Goal: Information Seeking & Learning: Learn about a topic

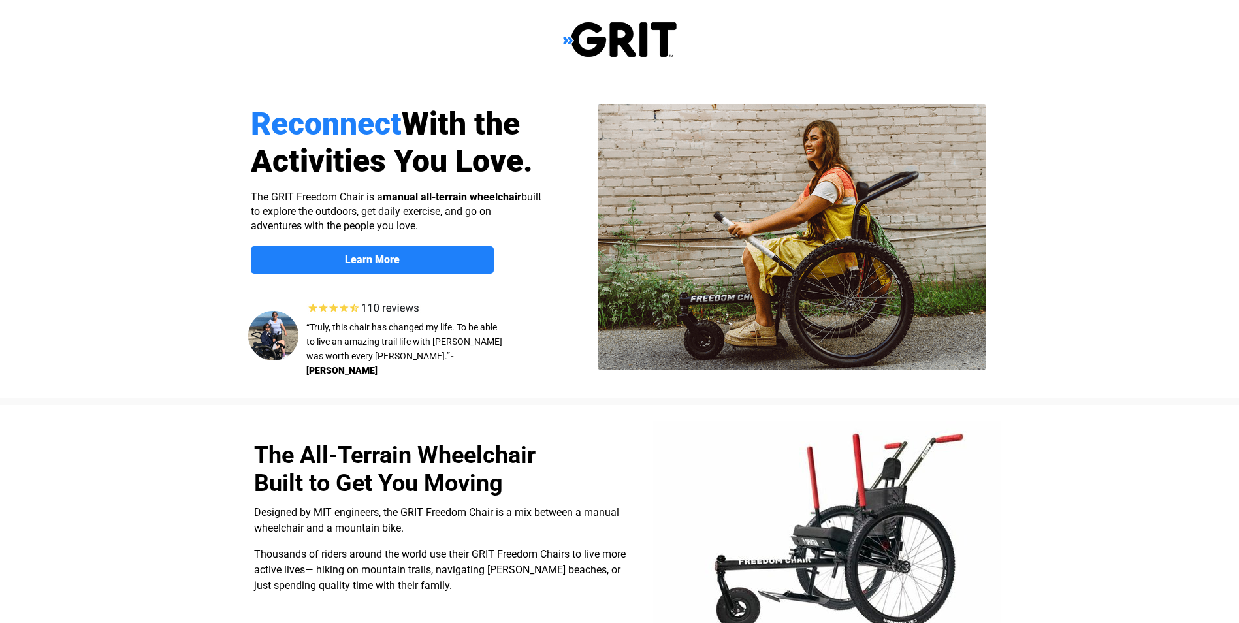
select select "US"
click at [665, 219] on img at bounding box center [791, 236] width 387 height 265
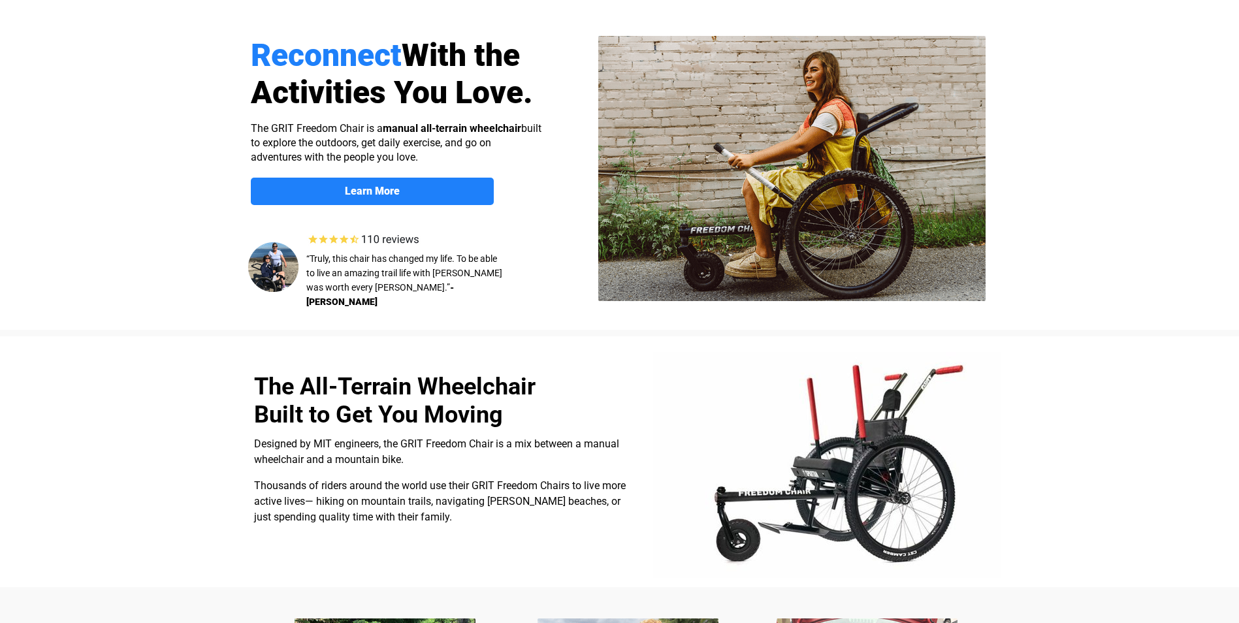
scroll to position [48, 0]
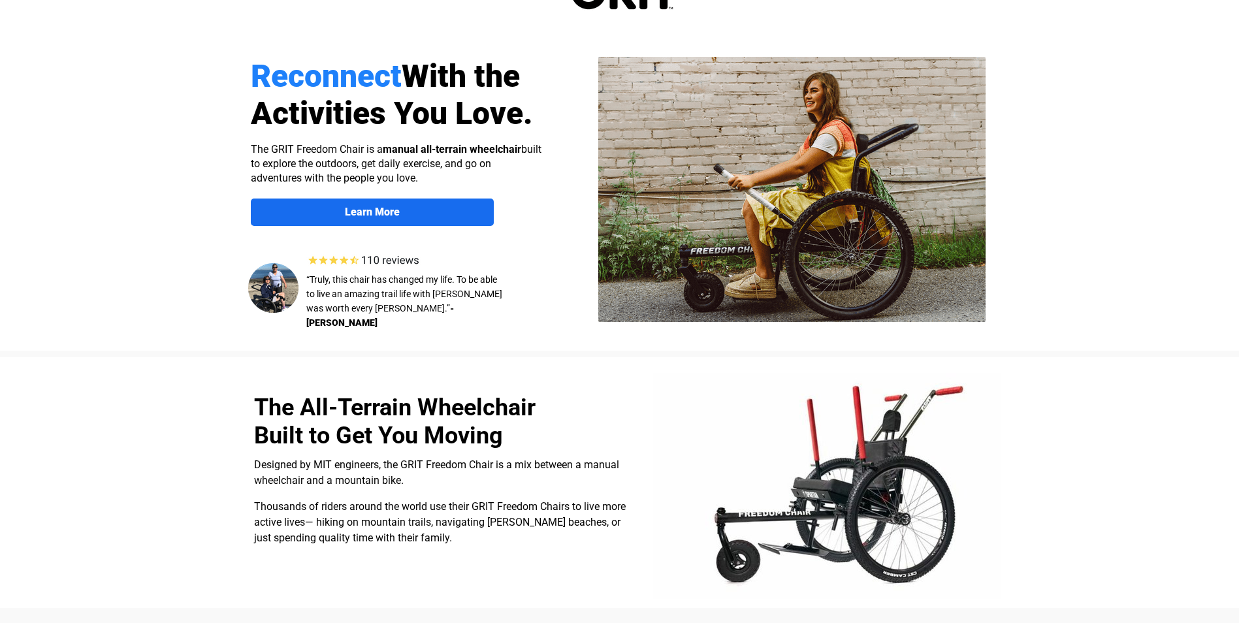
click at [482, 208] on span "Learn More" at bounding box center [372, 212] width 243 height 12
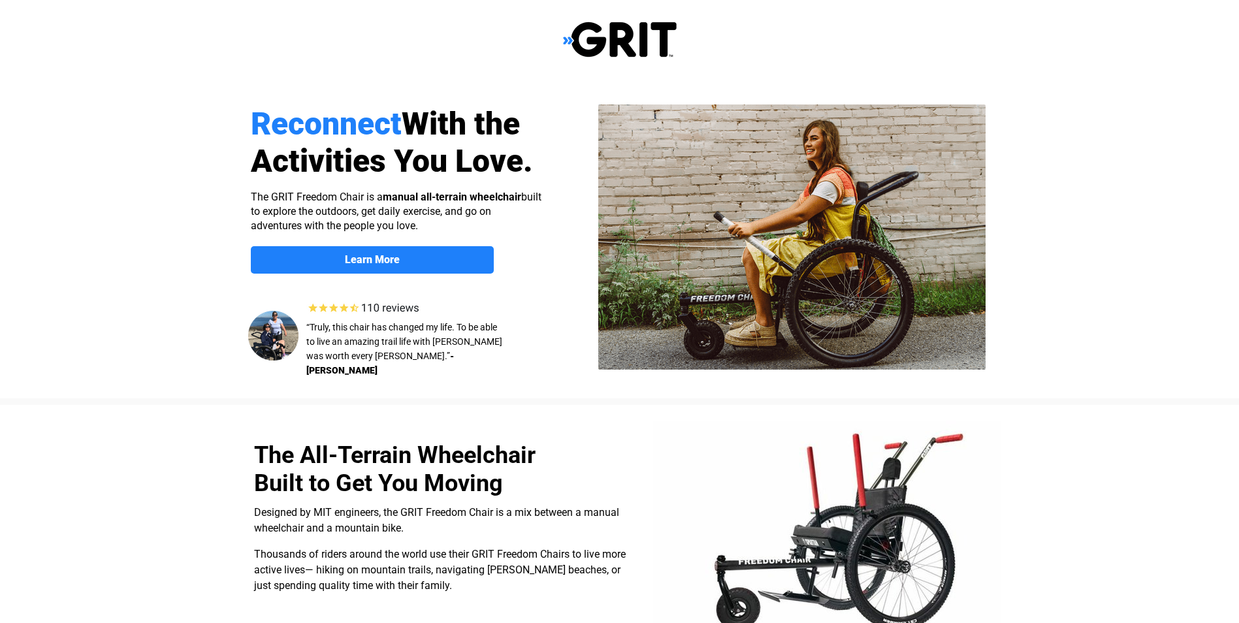
scroll to position [1013, 0]
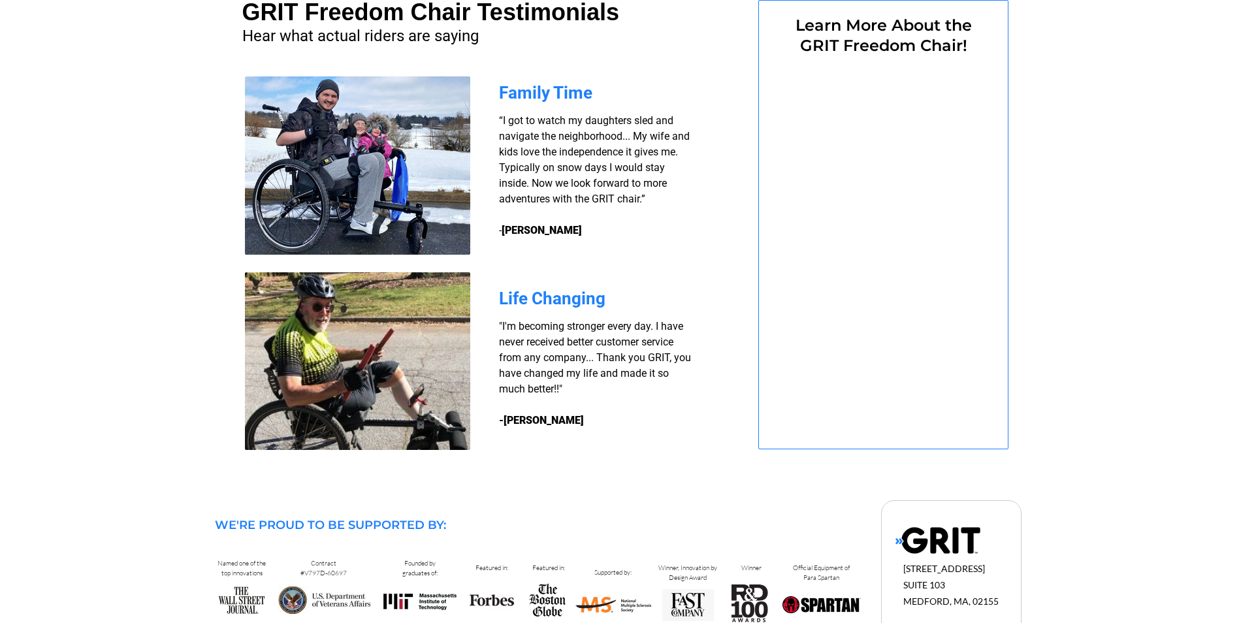
select select "US"
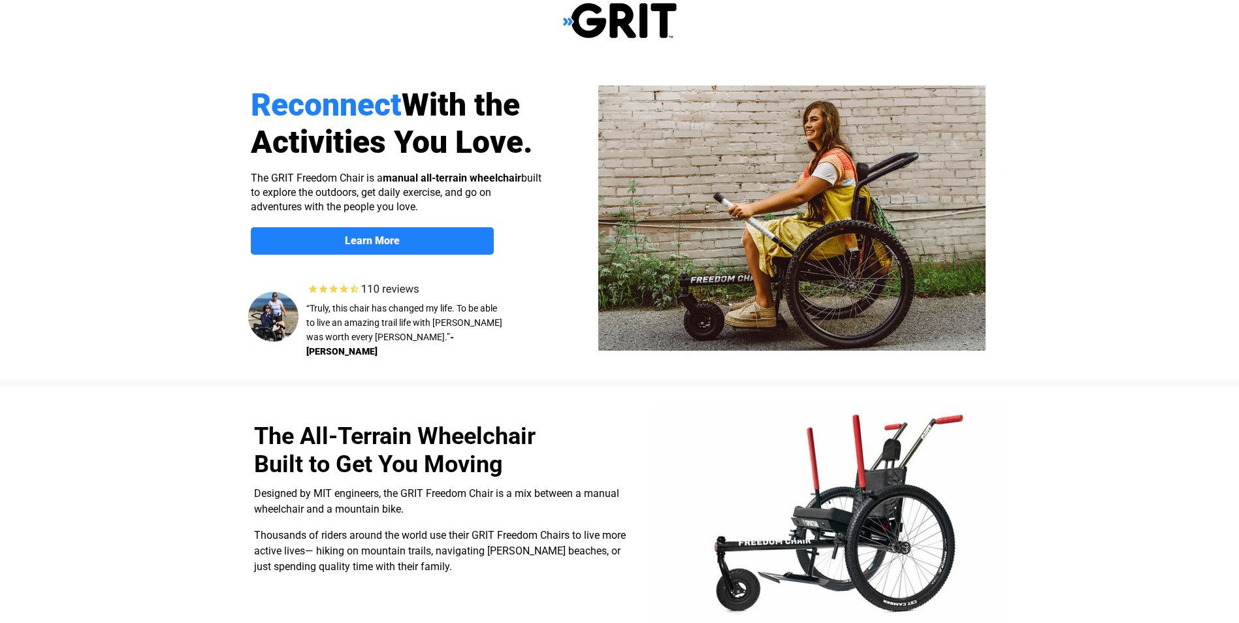
scroll to position [0, 0]
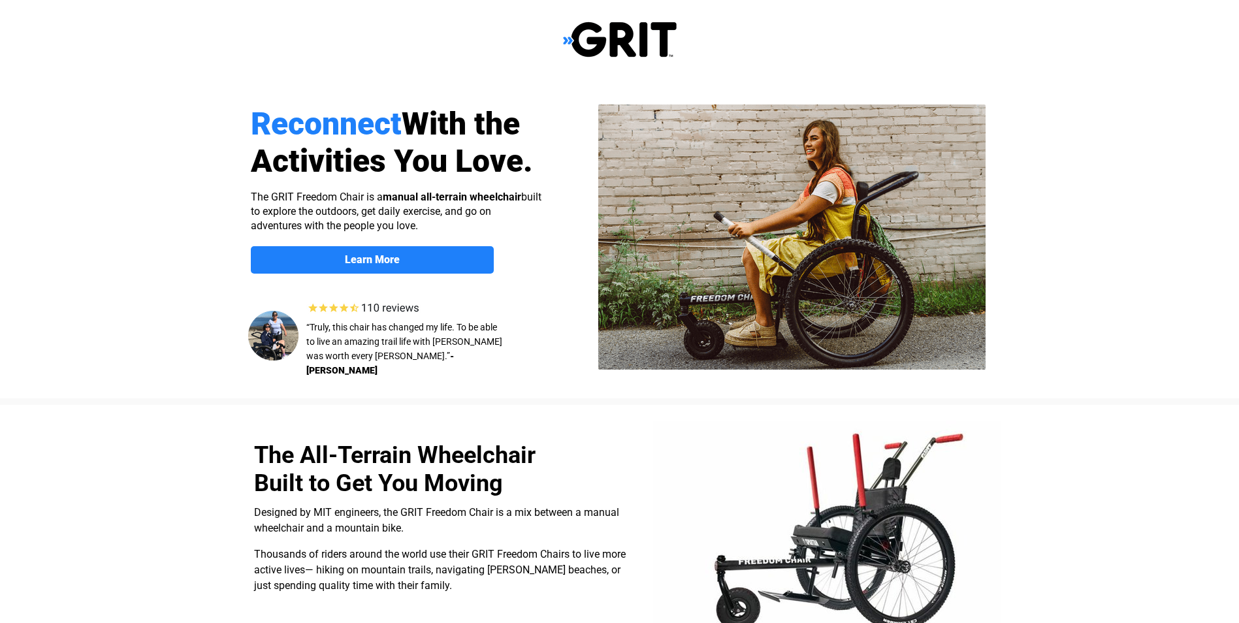
select select "US"
